Goal: Task Accomplishment & Management: Complete application form

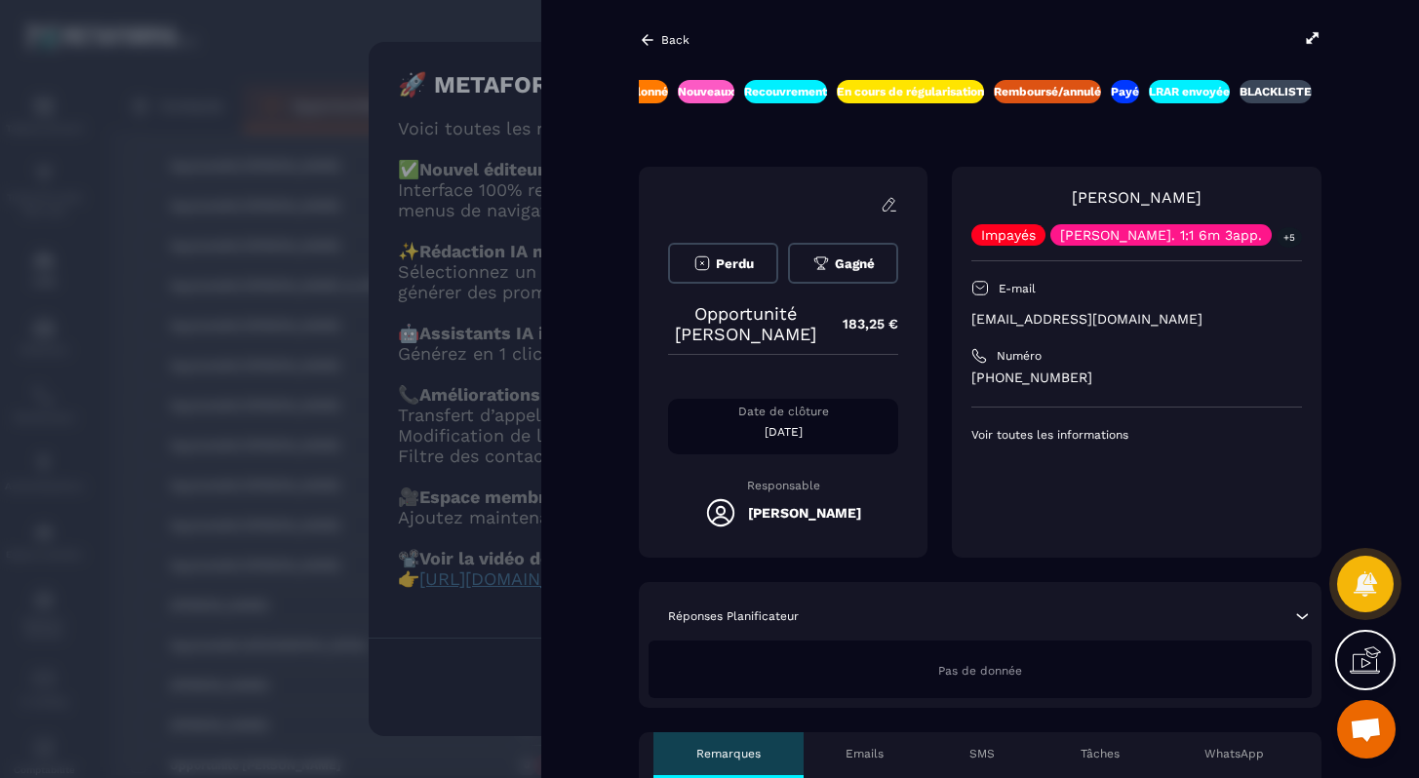
click at [1071, 314] on p "[EMAIL_ADDRESS][DOMAIN_NAME]" at bounding box center [1137, 319] width 331 height 19
copy div "[EMAIL_ADDRESS][DOMAIN_NAME]"
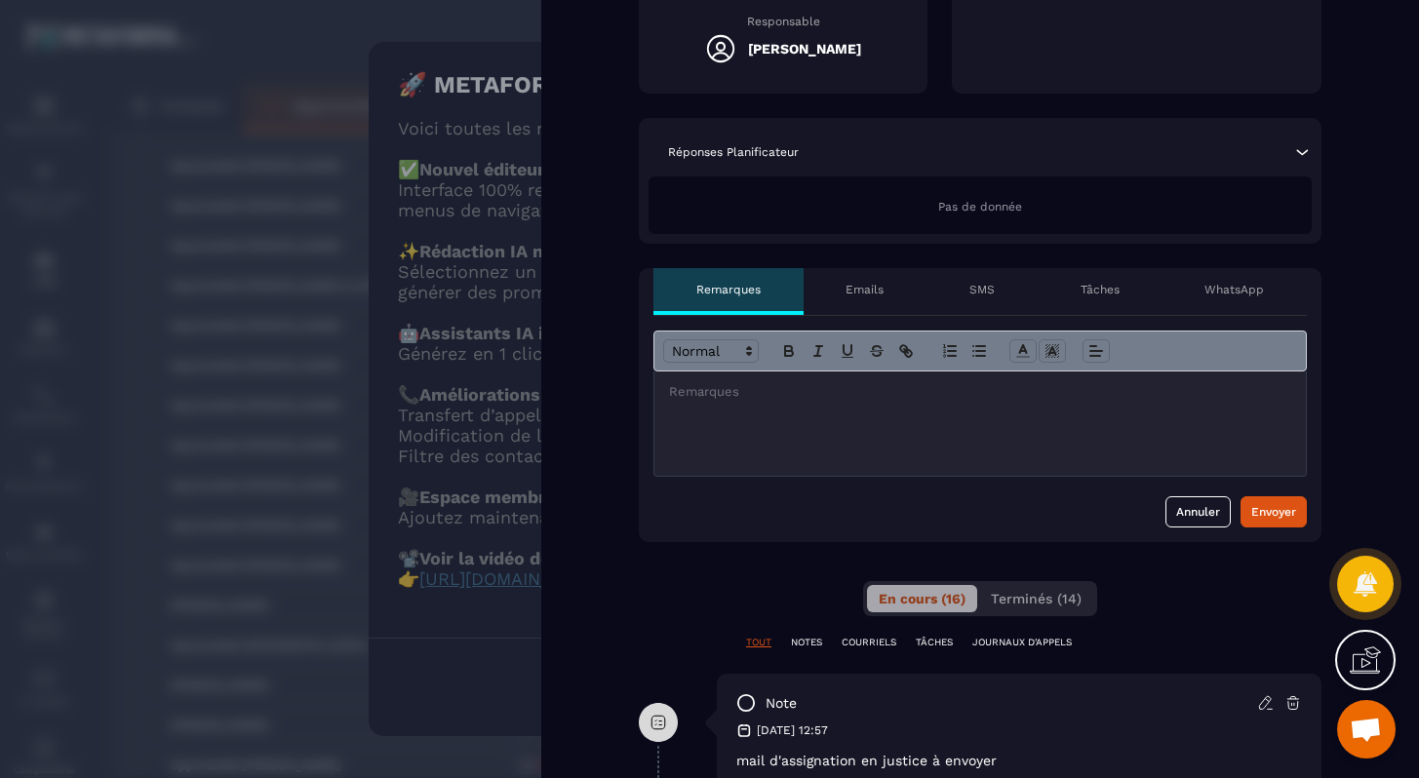
scroll to position [468, 0]
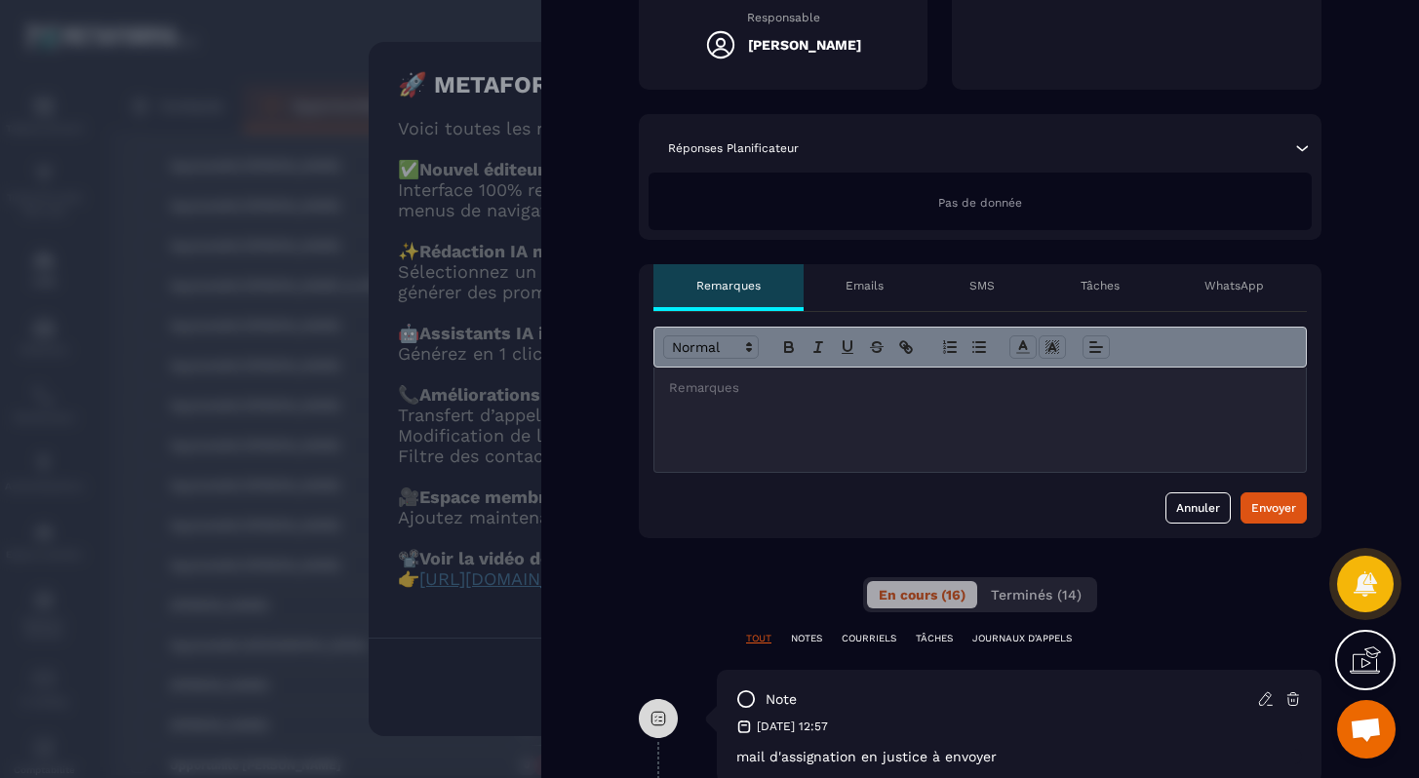
click at [951, 435] on div at bounding box center [981, 420] width 652 height 104
click at [937, 385] on p "**********" at bounding box center [980, 388] width 622 height 18
click at [1269, 504] on div "Envoyer" at bounding box center [1274, 508] width 45 height 20
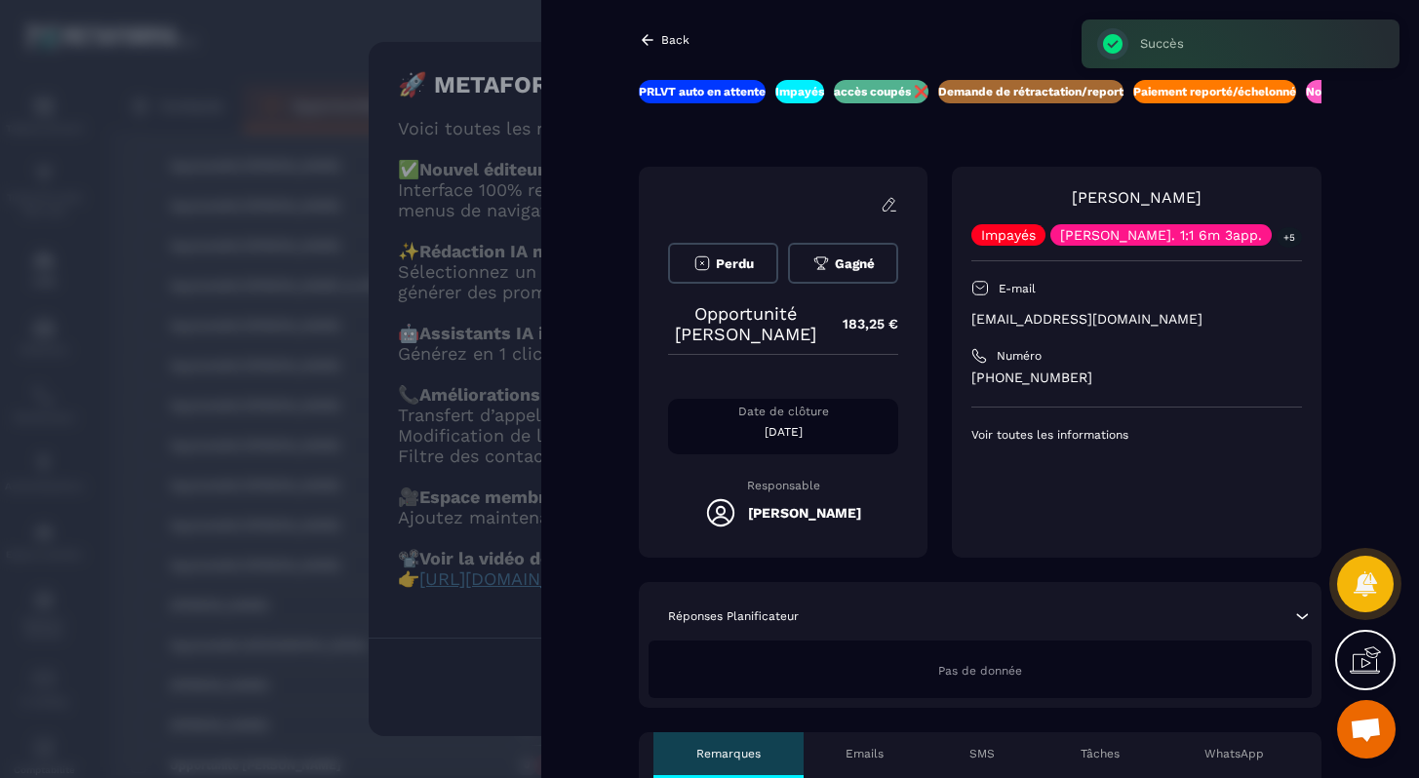
scroll to position [0, 23]
